Goal: Task Accomplishment & Management: Manage account settings

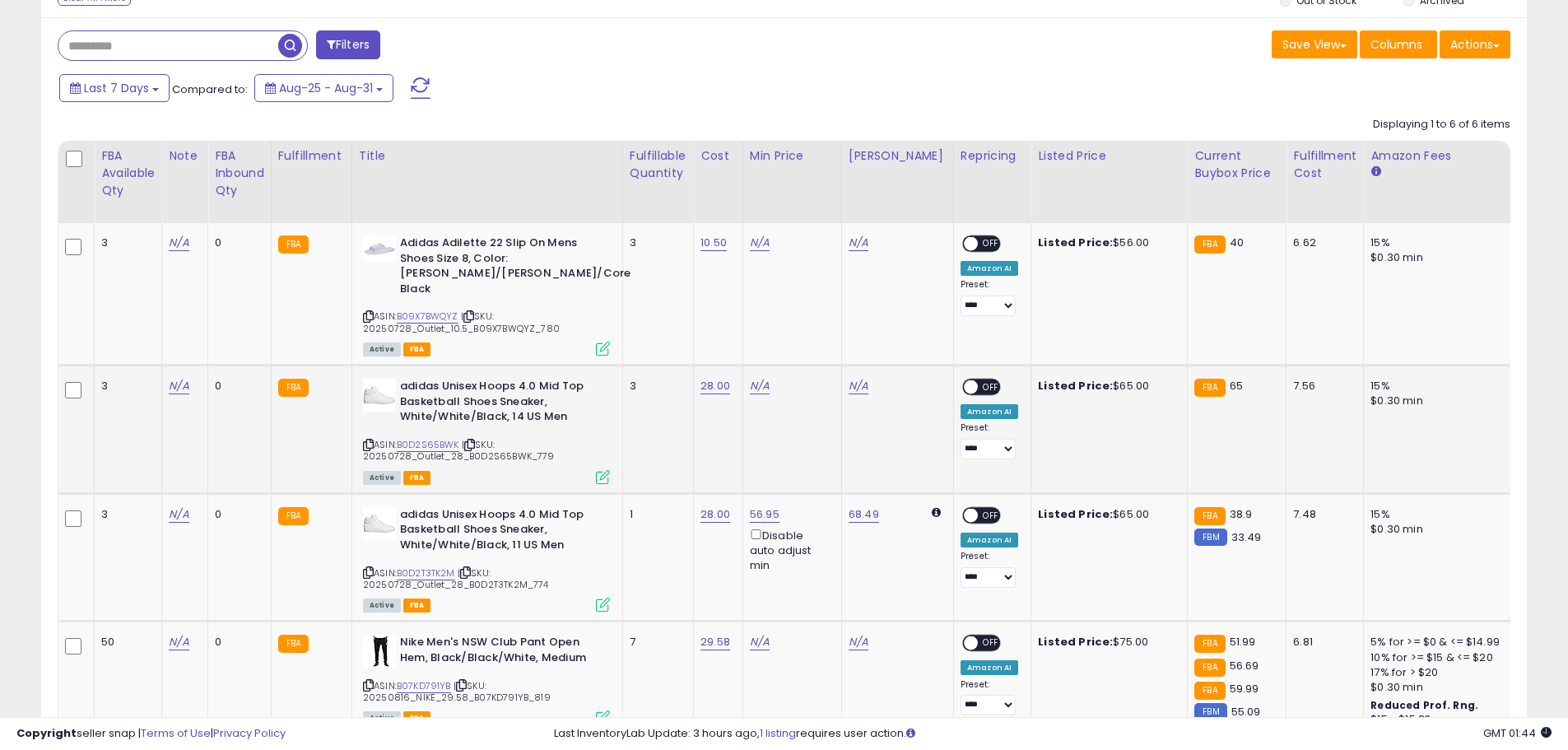
scroll to position [329, 0]
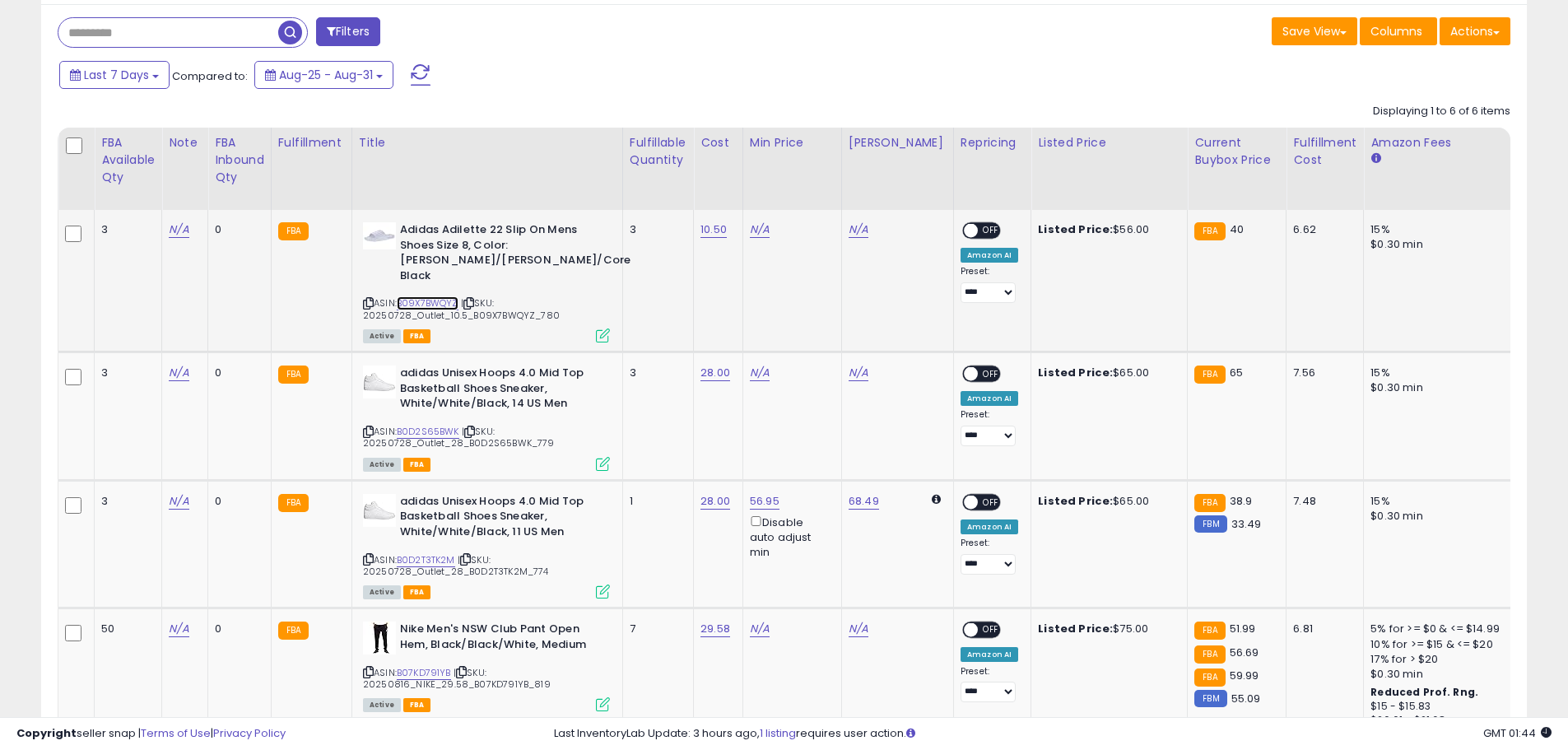
click at [433, 296] on link "B09X7BWQYZ" at bounding box center [428, 303] width 61 height 14
click at [764, 233] on link "N/A" at bounding box center [760, 230] width 20 height 17
type input "*****"
click at [822, 169] on button "submit" at bounding box center [808, 170] width 28 height 25
click at [761, 232] on link "35.23" at bounding box center [765, 230] width 30 height 17
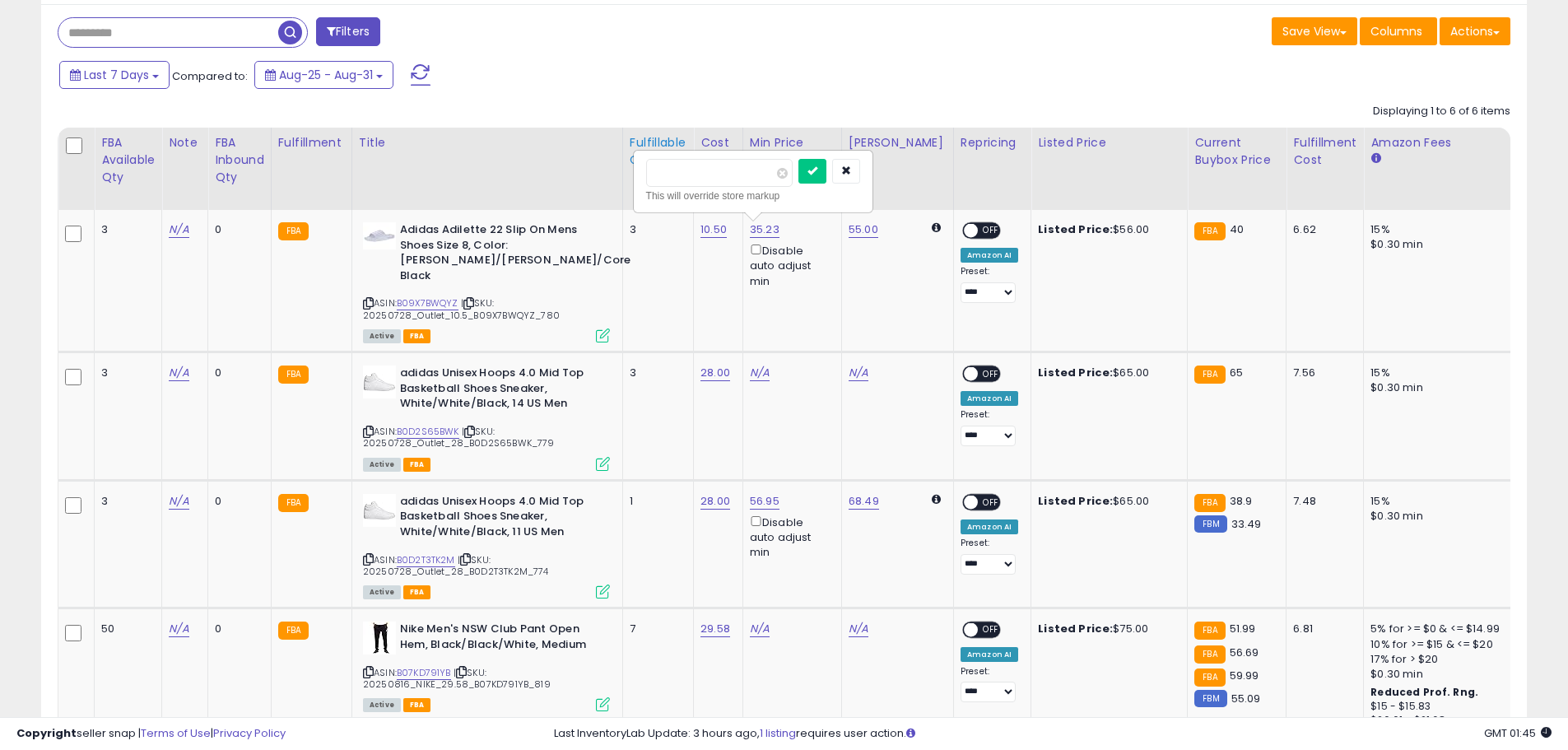
drag, startPoint x: 732, startPoint y: 178, endPoint x: 624, endPoint y: 178, distance: 108.0
click at [624, 178] on table "FBA Available Qty Note FBA inbound Qty Fulfillment" at bounding box center [1364, 560] width 2614 height 864
type input "*****"
click at [827, 178] on button "submit" at bounding box center [812, 170] width 28 height 25
click at [978, 233] on span "OFF" at bounding box center [991, 231] width 27 height 14
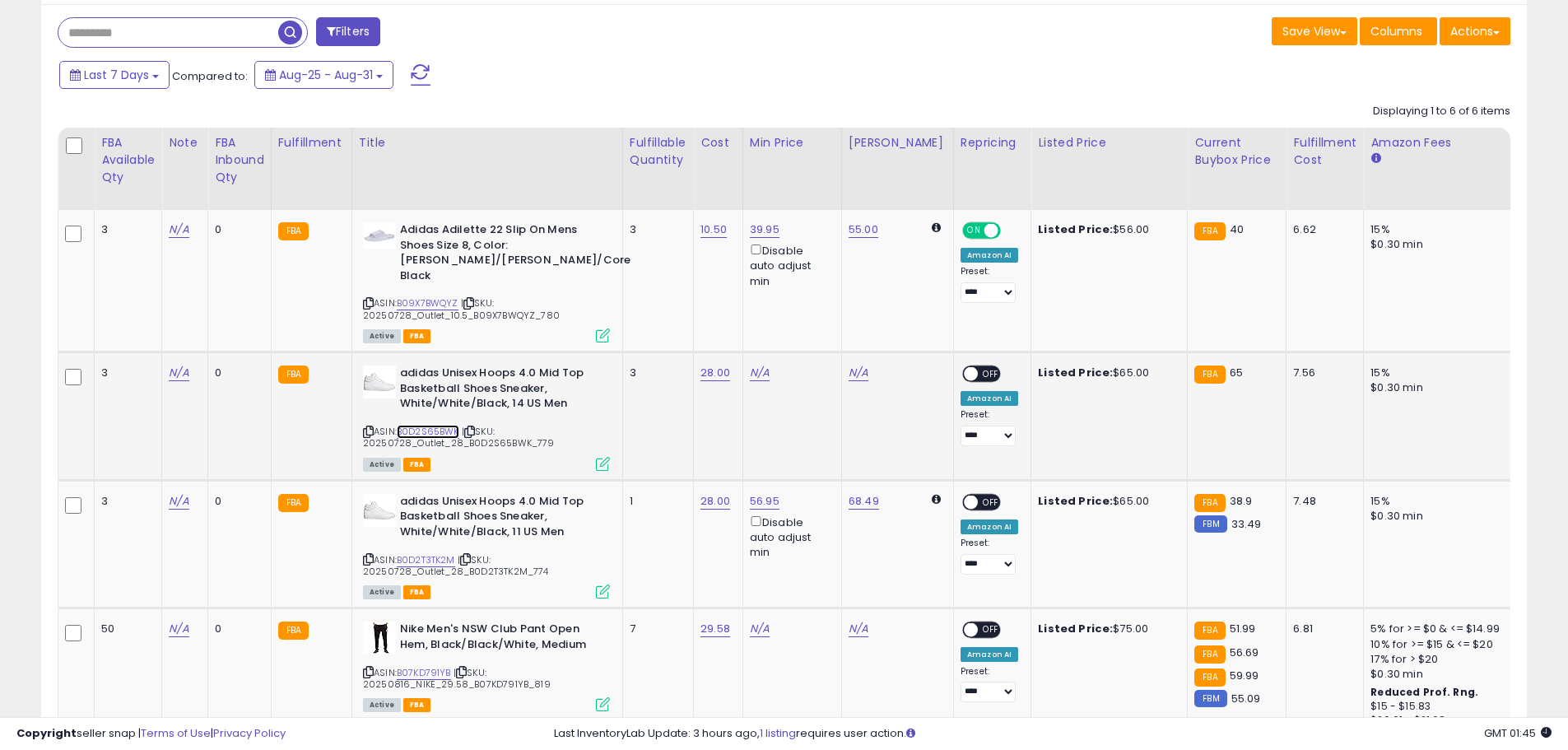
click at [440, 425] on link "B0D2S65BWK" at bounding box center [428, 432] width 62 height 14
click at [767, 365] on link "N/A" at bounding box center [760, 373] width 20 height 17
type input "*****"
click at [850, 304] on div at bounding box center [825, 301] width 61 height 29
click at [822, 306] on button "submit" at bounding box center [808, 299] width 28 height 25
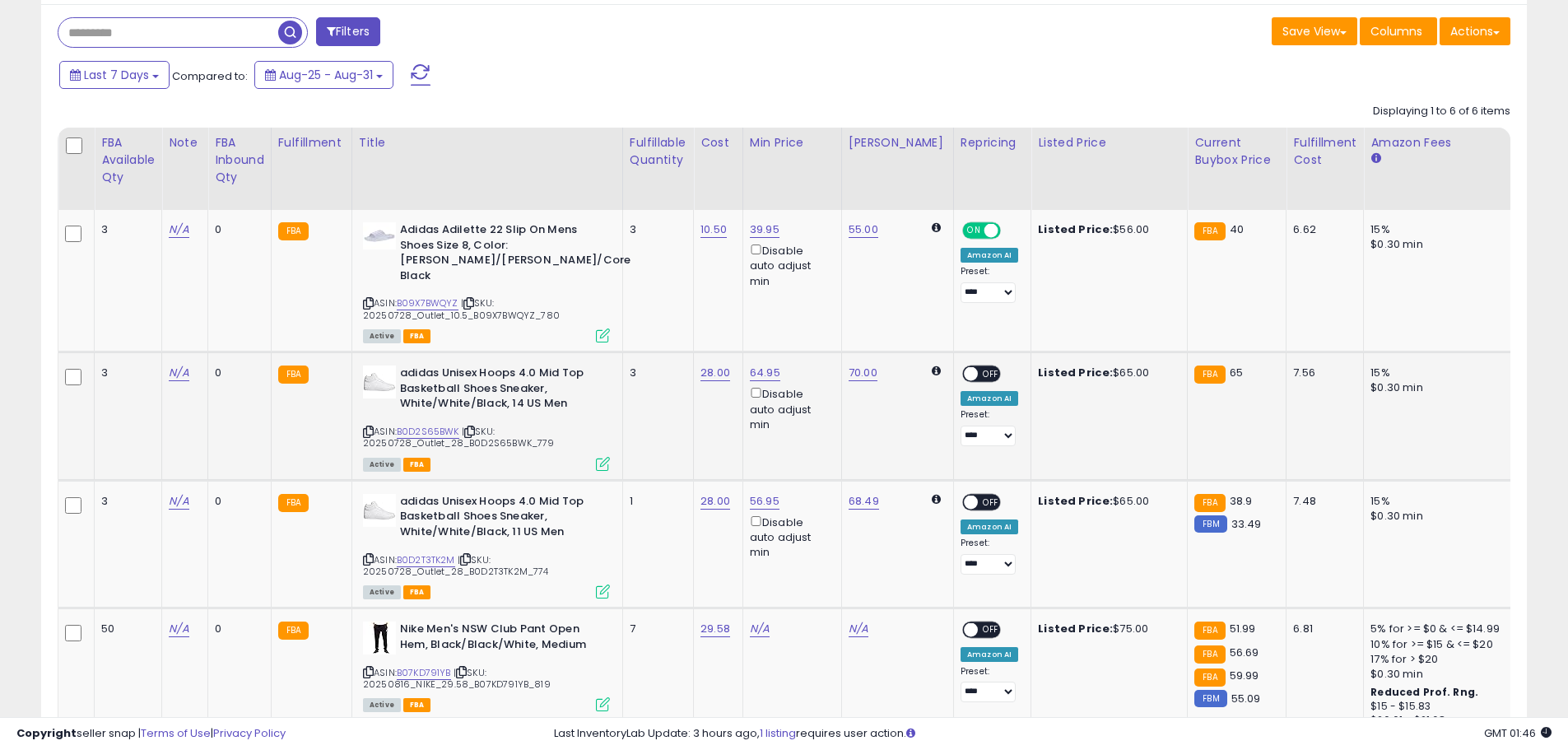
click at [978, 368] on span "OFF" at bounding box center [991, 375] width 27 height 14
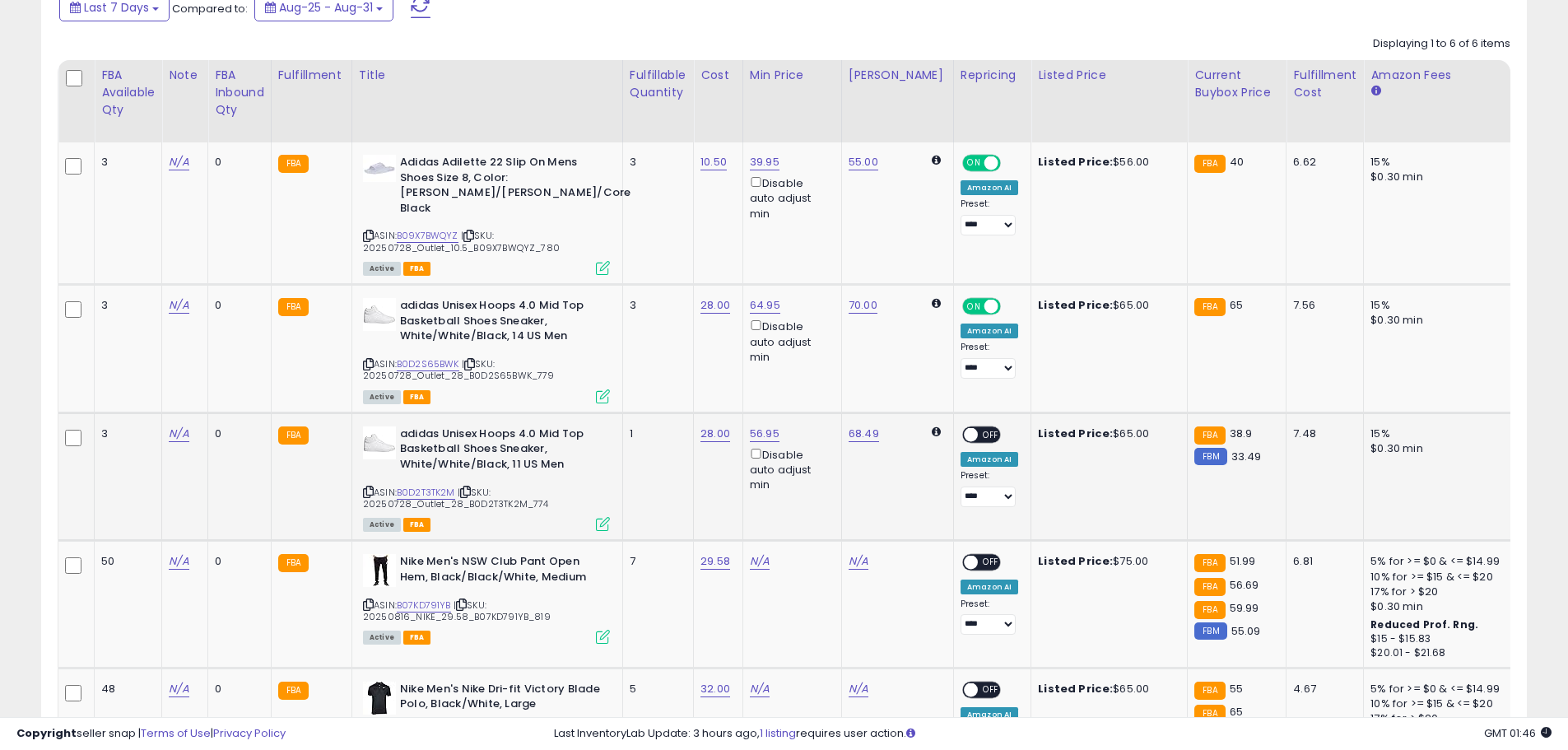
scroll to position [494, 0]
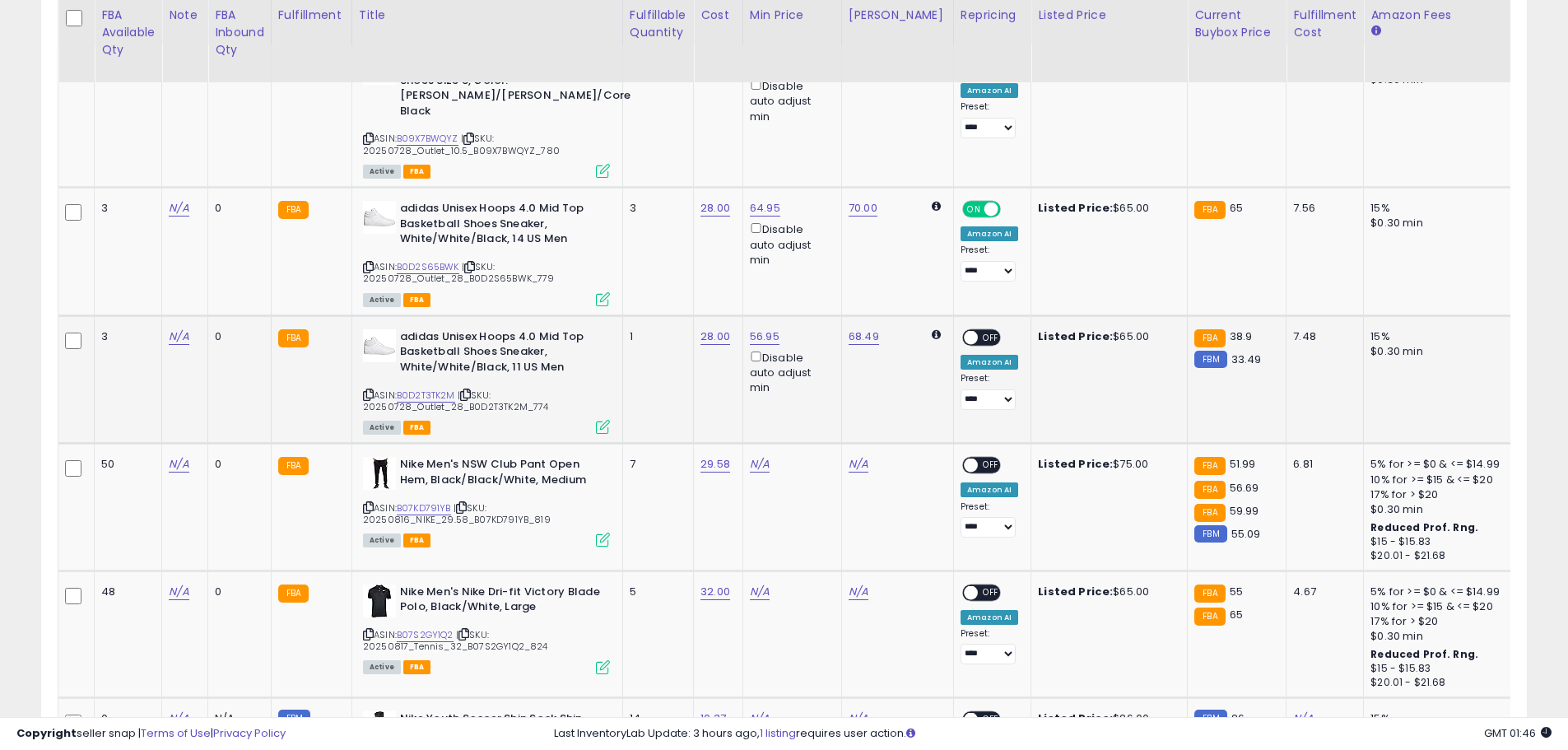
click at [965, 330] on div "ON OFF" at bounding box center [963, 337] width 39 height 14
click at [964, 330] on span at bounding box center [971, 337] width 14 height 14
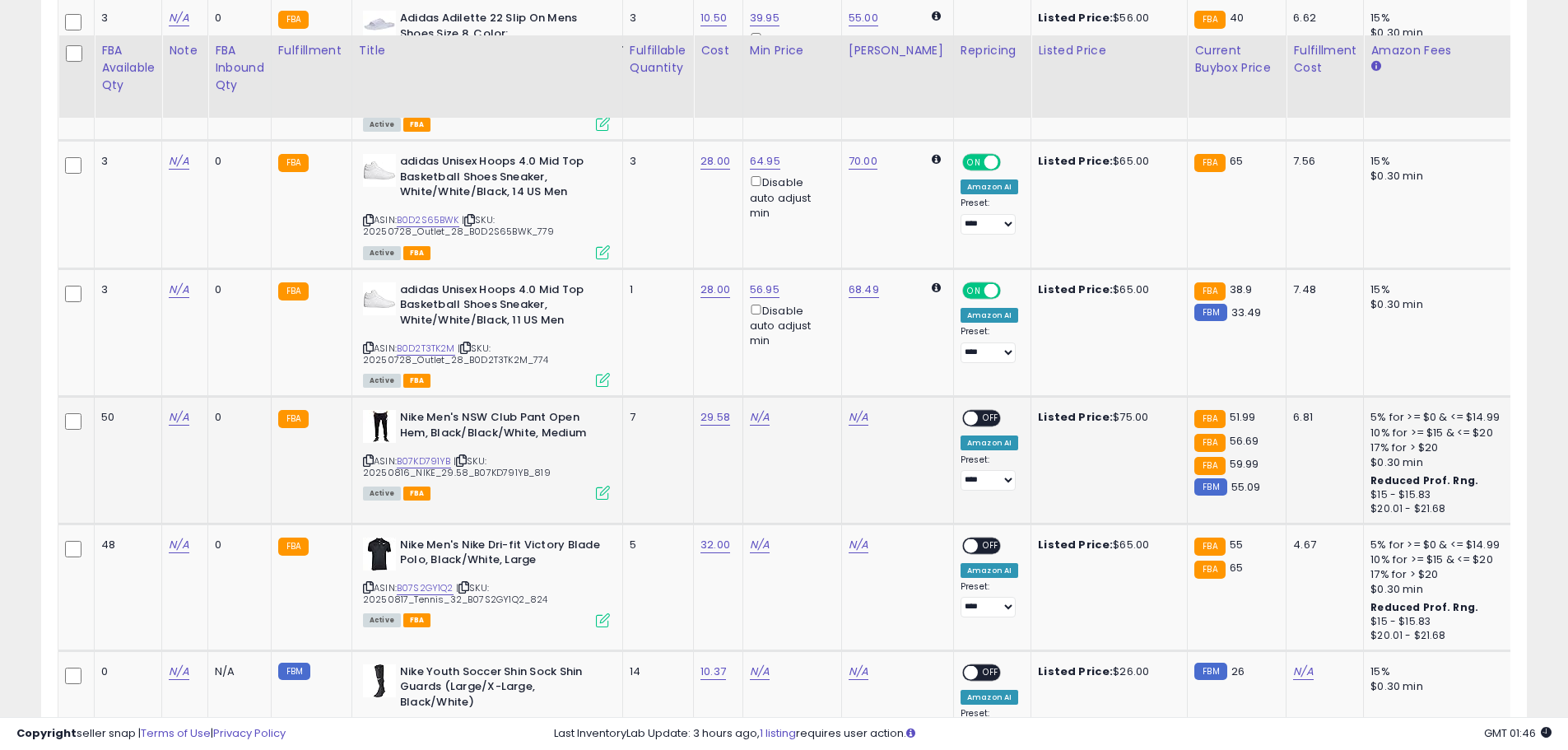
scroll to position [577, 0]
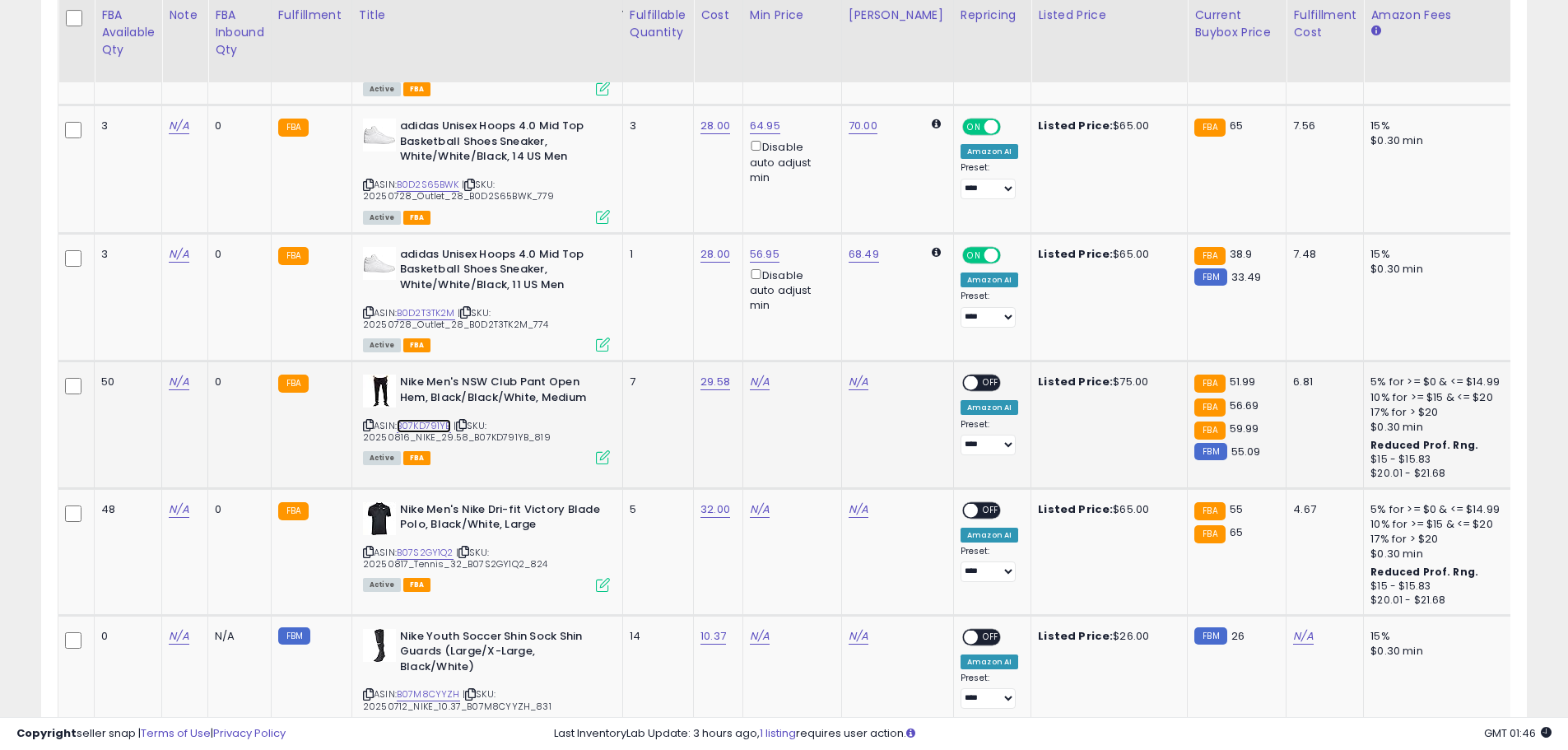
click at [432, 419] on link "B07KD791YB" at bounding box center [424, 426] width 54 height 14
click at [426, 419] on link "B07KD791YB" at bounding box center [424, 426] width 54 height 14
click at [761, 374] on link "N/A" at bounding box center [760, 381] width 20 height 17
type input "*****"
click at [826, 322] on div at bounding box center [825, 310] width 61 height 29
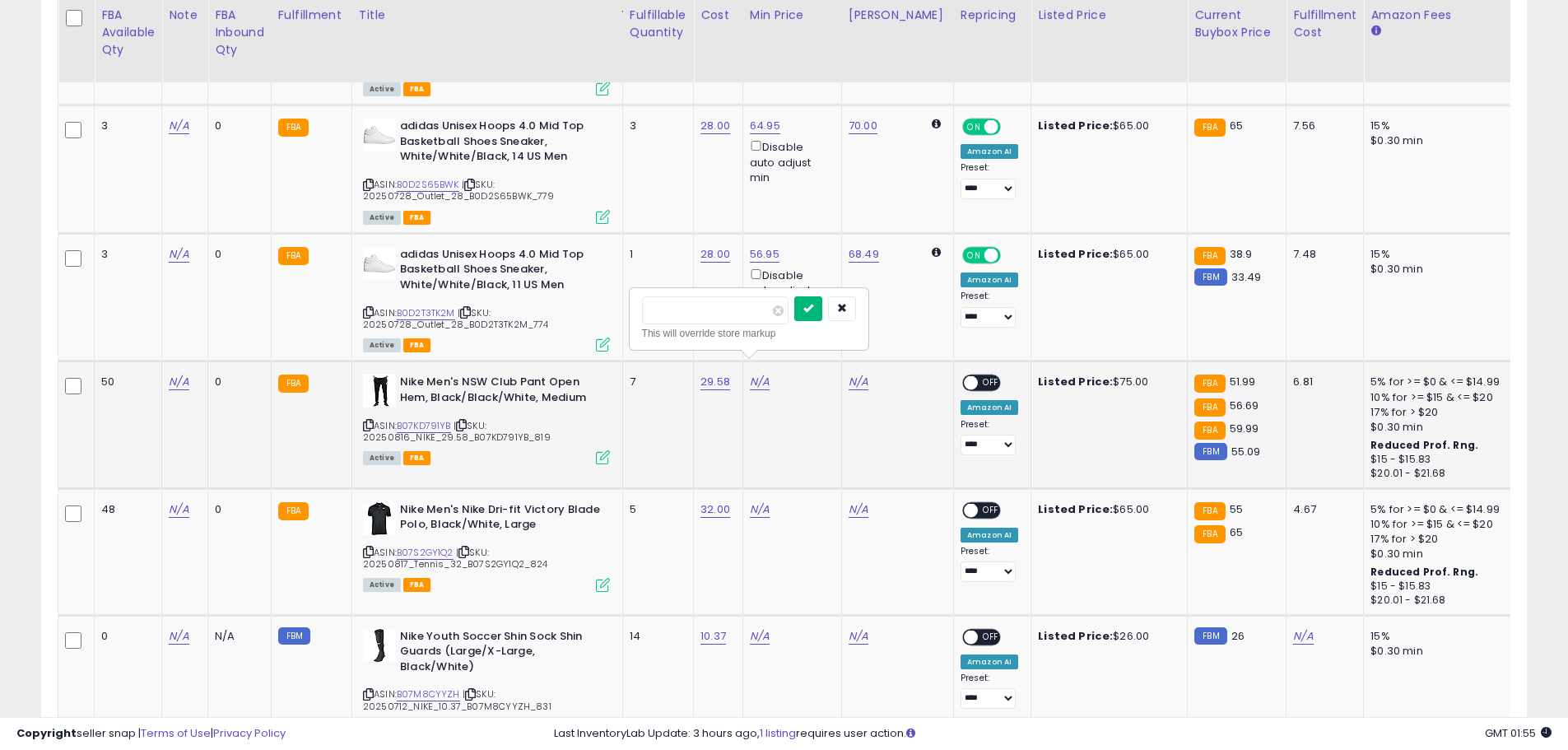
click at [822, 320] on button "submit" at bounding box center [808, 308] width 28 height 25
click at [978, 376] on span "OFF" at bounding box center [991, 383] width 27 height 14
click at [775, 374] on link "56.23" at bounding box center [765, 381] width 30 height 17
drag, startPoint x: 702, startPoint y: 300, endPoint x: 659, endPoint y: 312, distance: 44.6
click at [659, 312] on input "*****" at bounding box center [719, 310] width 147 height 28
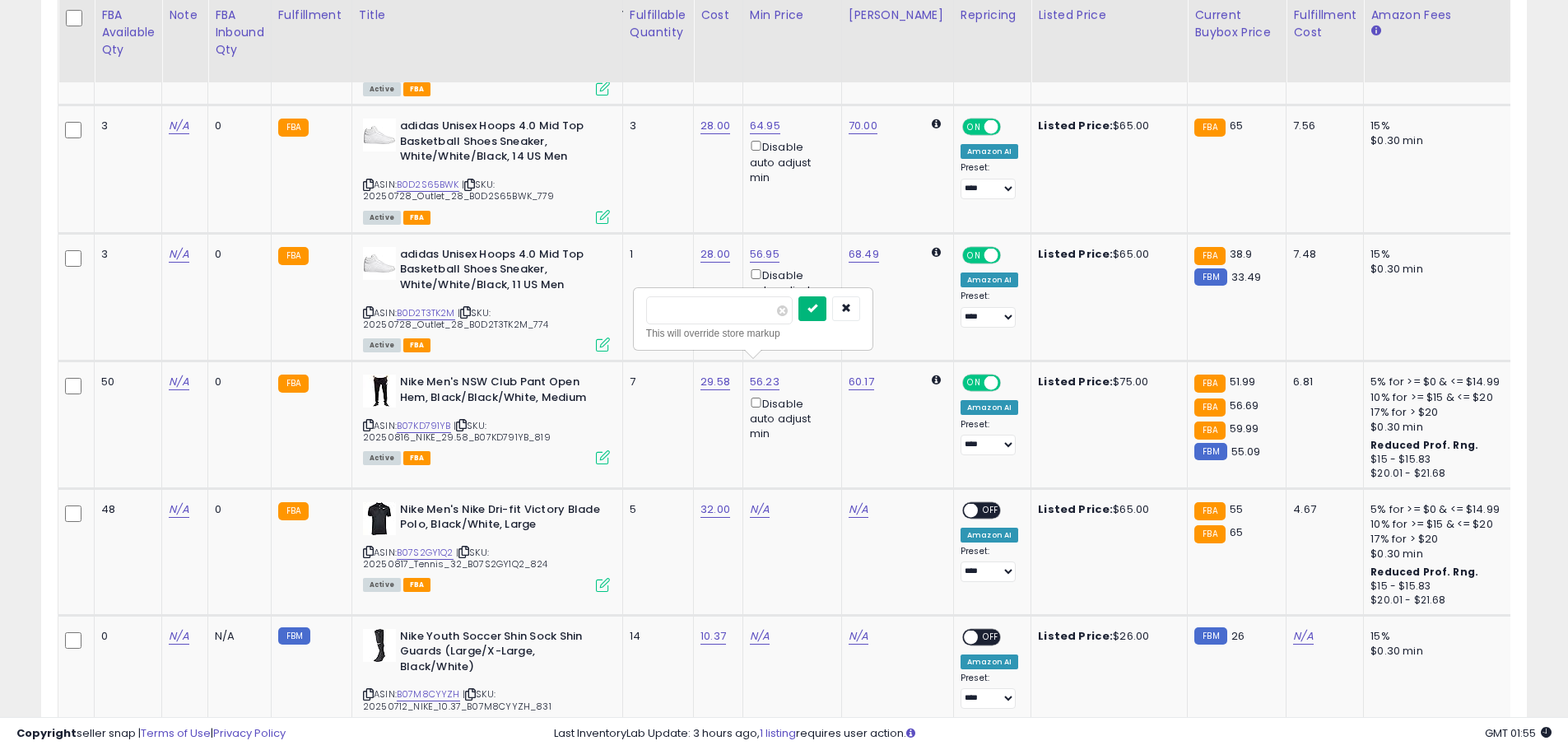
type input "*****"
click at [827, 309] on button "submit" at bounding box center [812, 308] width 28 height 25
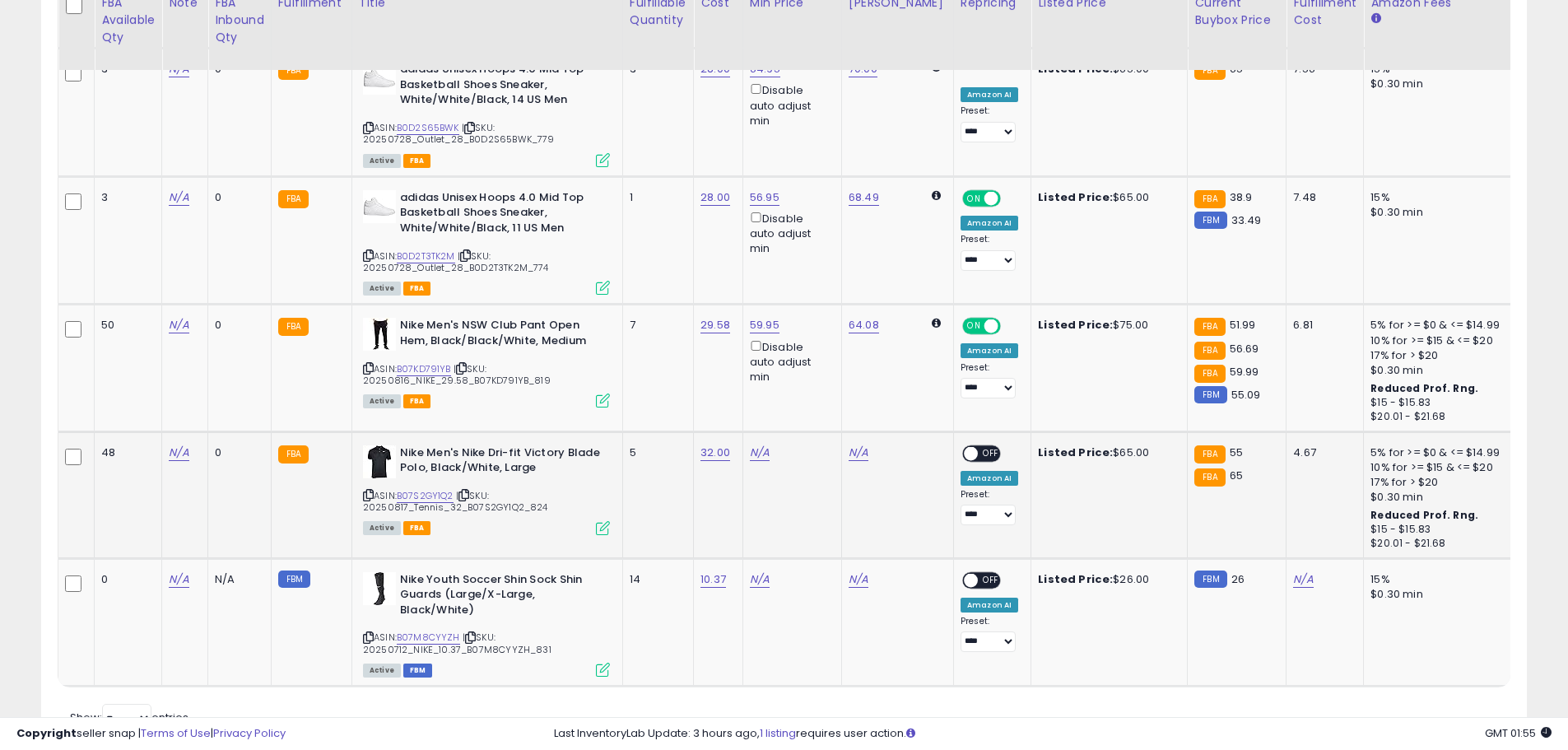
scroll to position [696, 0]
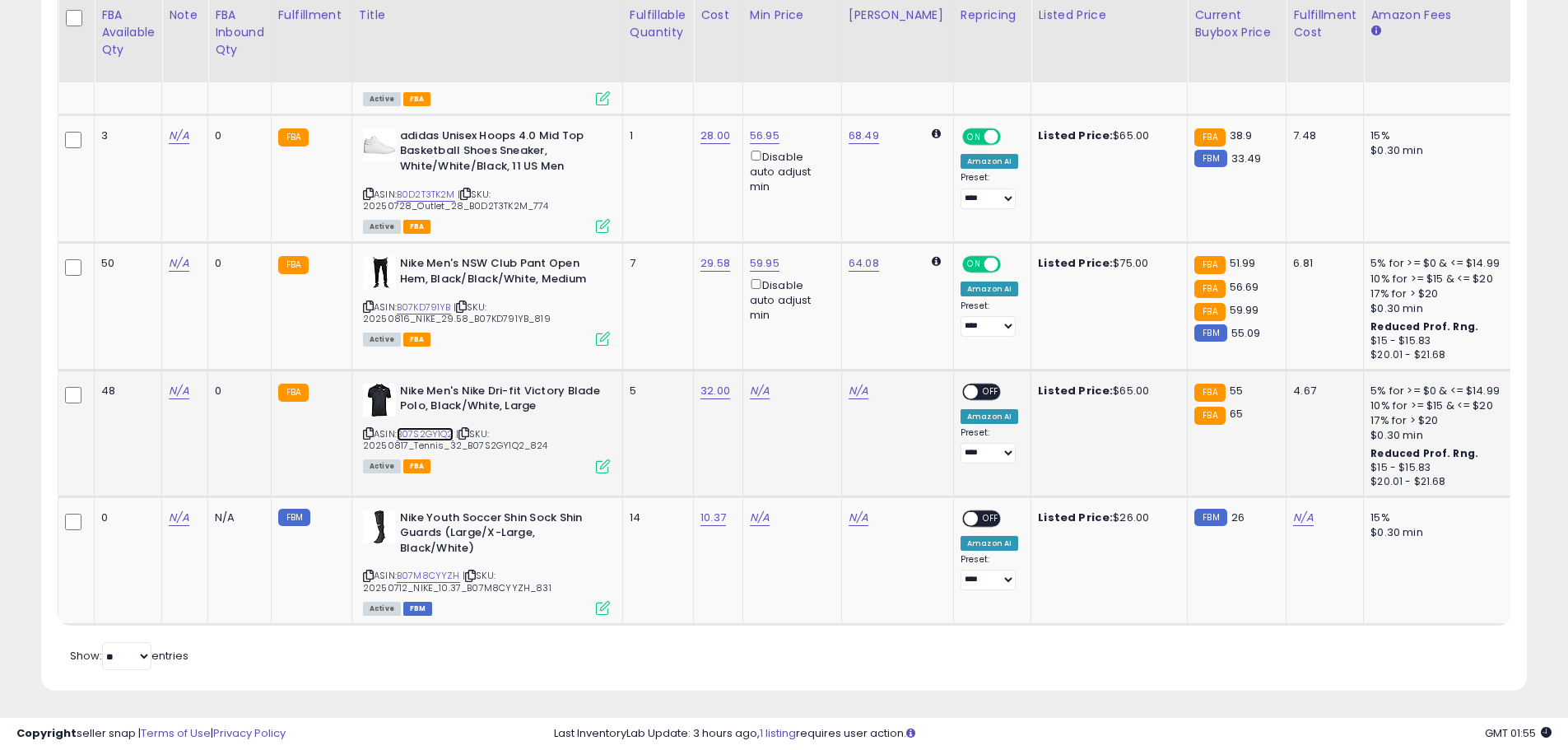
click at [417, 427] on link "B07S2GY1Q2" at bounding box center [425, 434] width 56 height 14
click at [743, 370] on td "32.00" at bounding box center [719, 433] width 50 height 127
click at [754, 383] on link "N/A" at bounding box center [760, 391] width 20 height 17
type input "*****"
click at [813, 321] on icon "submit" at bounding box center [808, 316] width 10 height 10
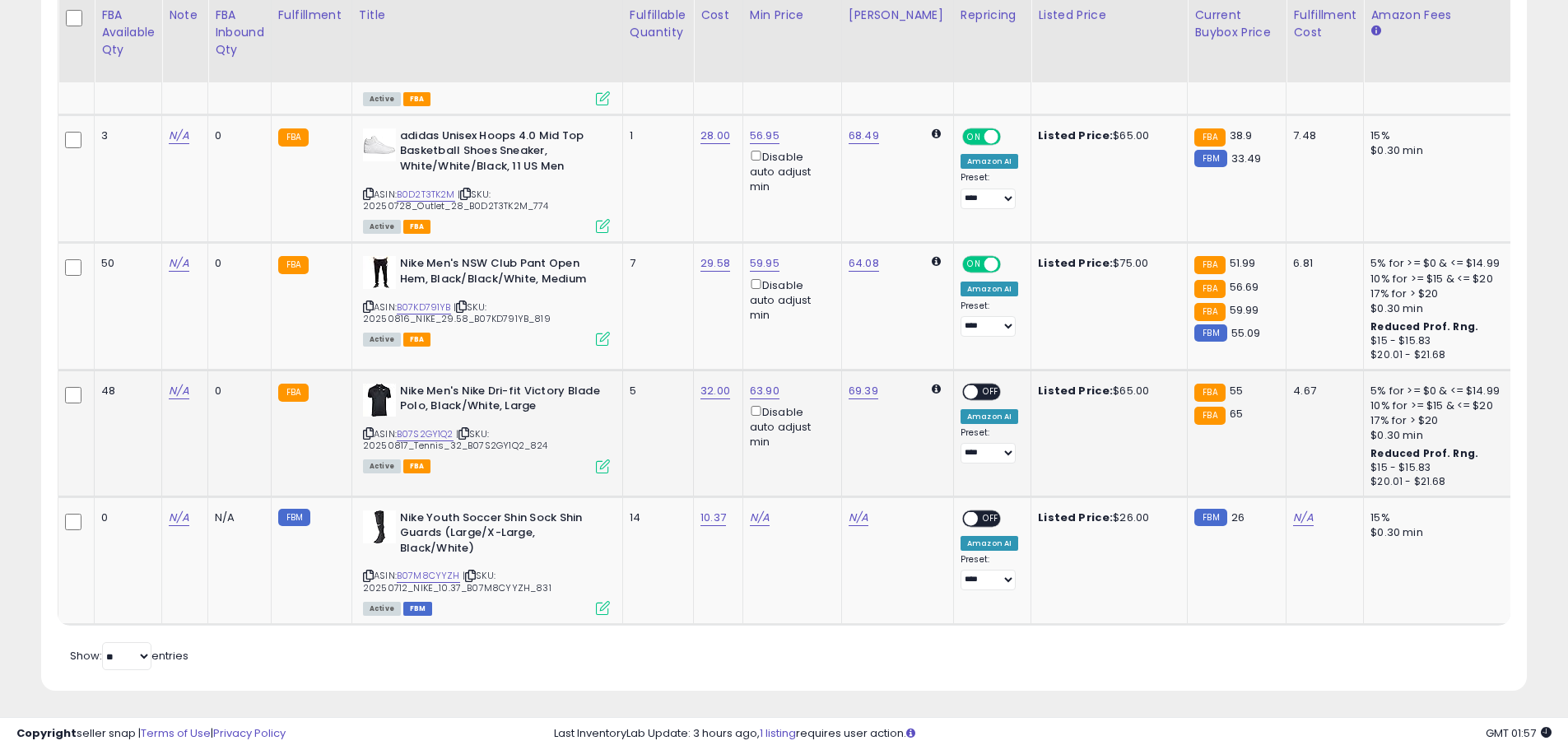
click at [978, 384] on span "OFF" at bounding box center [991, 391] width 27 height 14
click at [427, 569] on link "B07M8CYYZH" at bounding box center [429, 576] width 63 height 14
click at [764, 510] on link "N/A" at bounding box center [760, 518] width 20 height 17
type input "*****"
click at [813, 442] on icon "submit" at bounding box center [808, 443] width 10 height 10
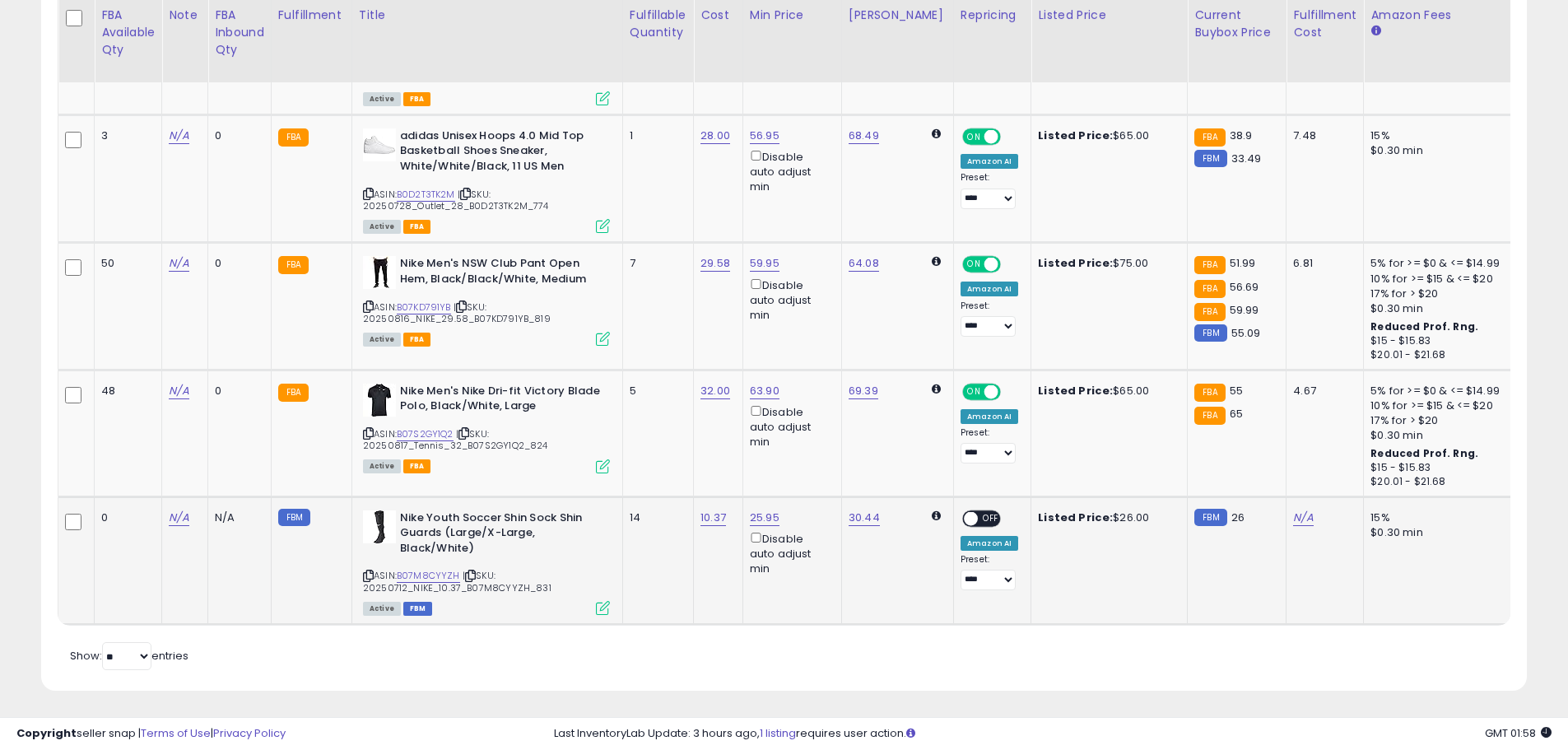
click at [980, 511] on span "OFF" at bounding box center [991, 518] width 27 height 14
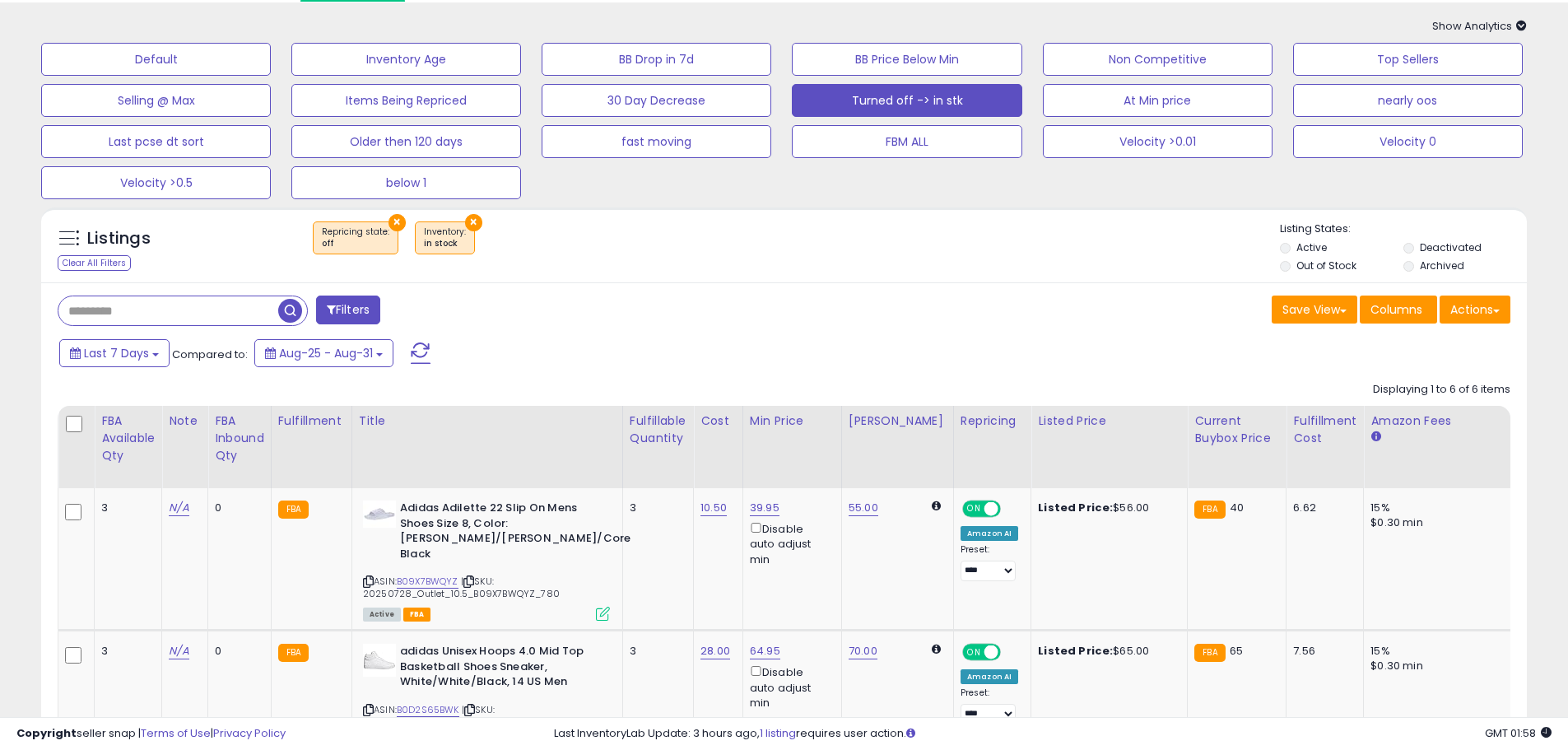
scroll to position [0, 0]
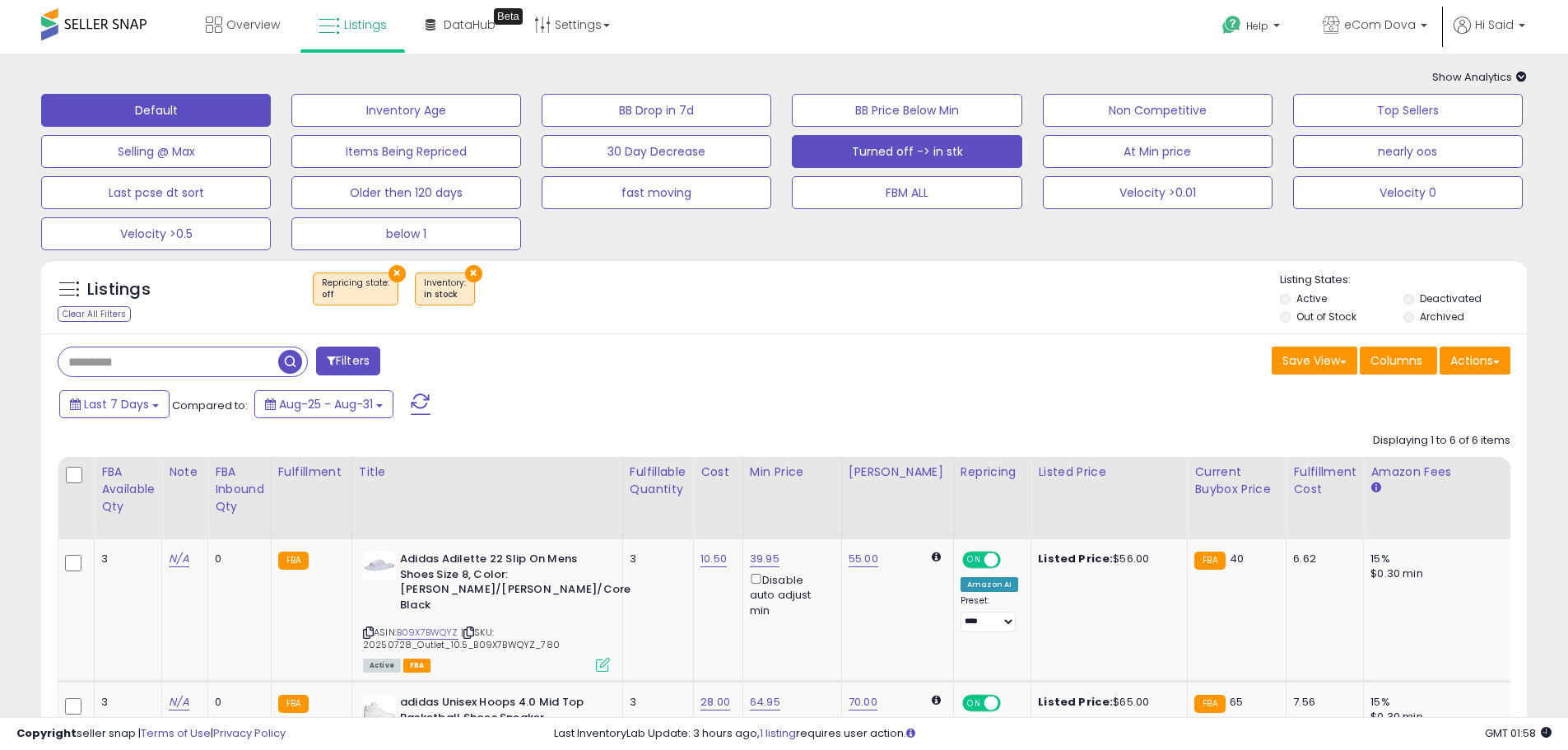
click at [174, 105] on button "Default" at bounding box center [157, 110] width 230 height 33
